Goal: Information Seeking & Learning: Learn about a topic

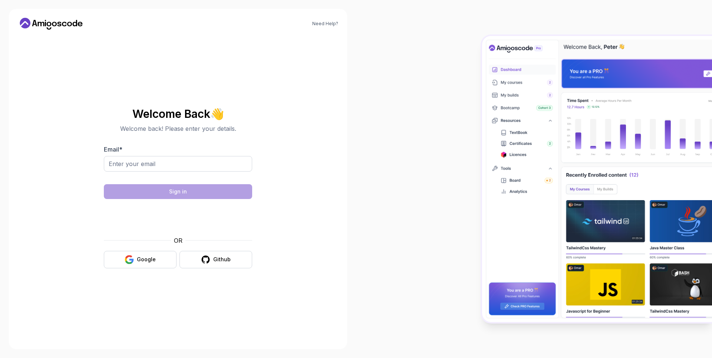
click at [146, 259] on div "Google" at bounding box center [146, 259] width 19 height 7
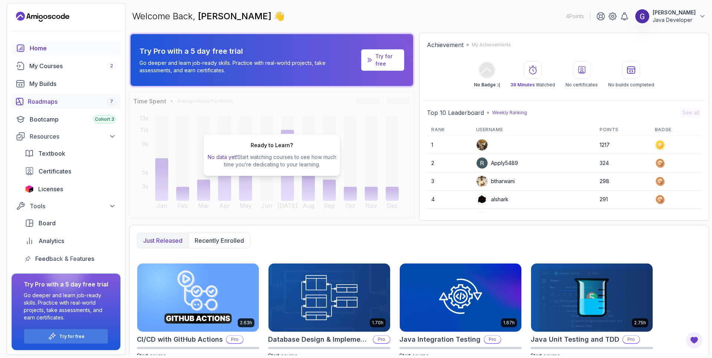
click at [47, 99] on div "Roadmaps 7" at bounding box center [72, 101] width 88 height 9
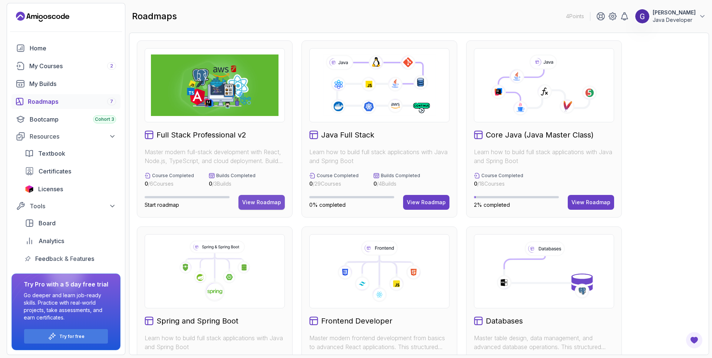
click at [269, 202] on div "View Roadmap" at bounding box center [261, 202] width 39 height 7
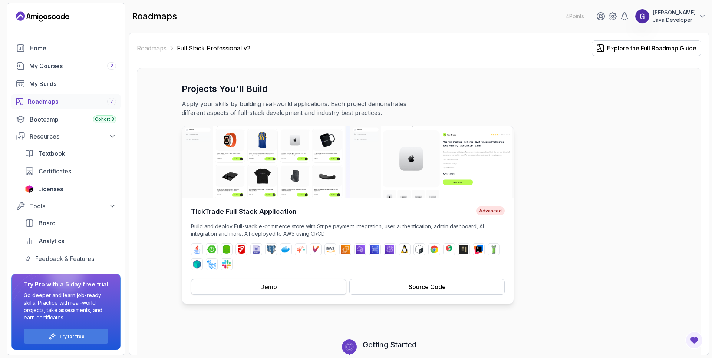
click at [260, 286] on button "Demo" at bounding box center [268, 287] width 155 height 16
click at [457, 288] on button "Source Code" at bounding box center [426, 287] width 155 height 16
